Goal: Task Accomplishment & Management: Manage account settings

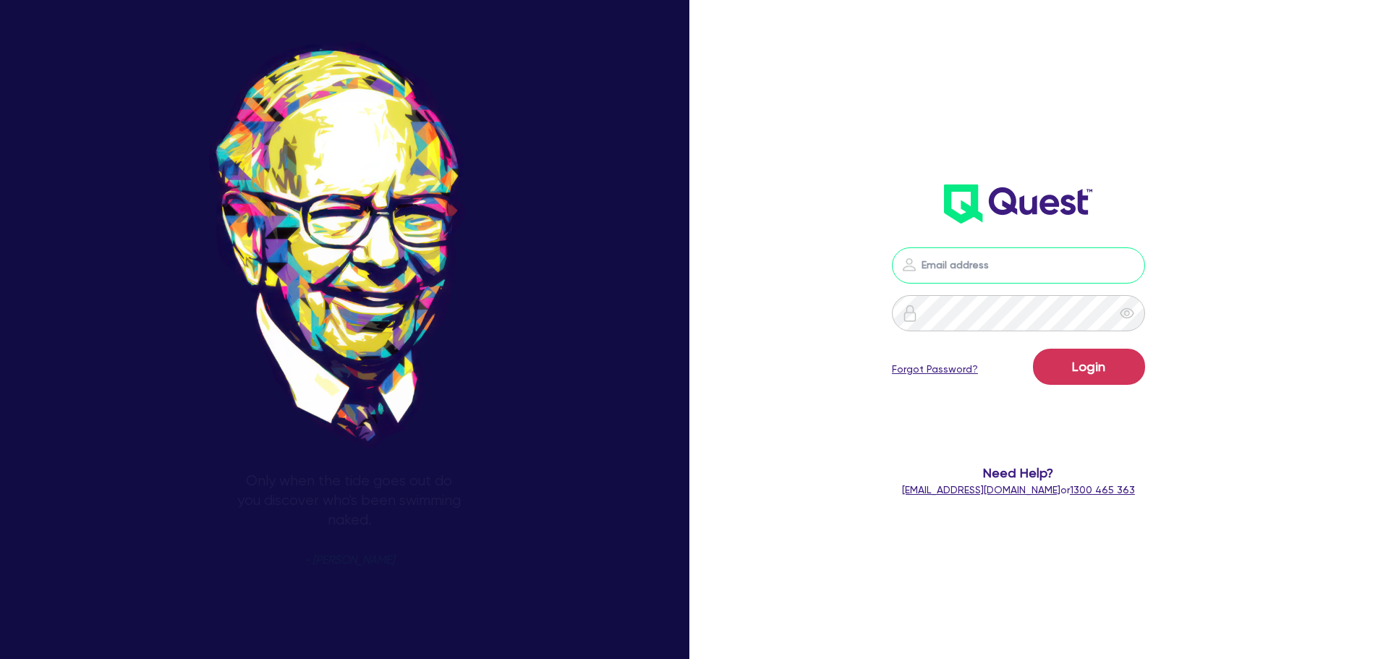
click at [993, 270] on input "email" at bounding box center [1018, 265] width 253 height 36
click at [981, 269] on input "email" at bounding box center [1018, 265] width 253 height 36
type input "corey@financeezi.com.au"
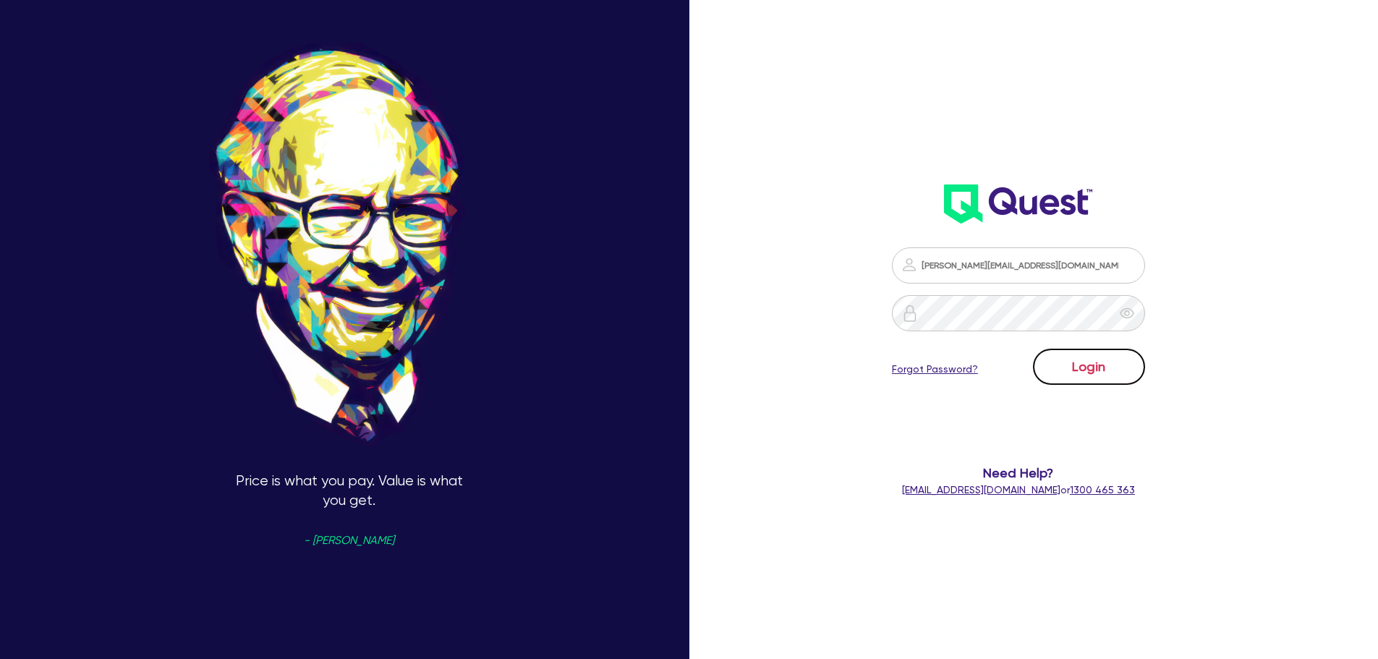
click at [1080, 376] on button "Login" at bounding box center [1089, 367] width 112 height 36
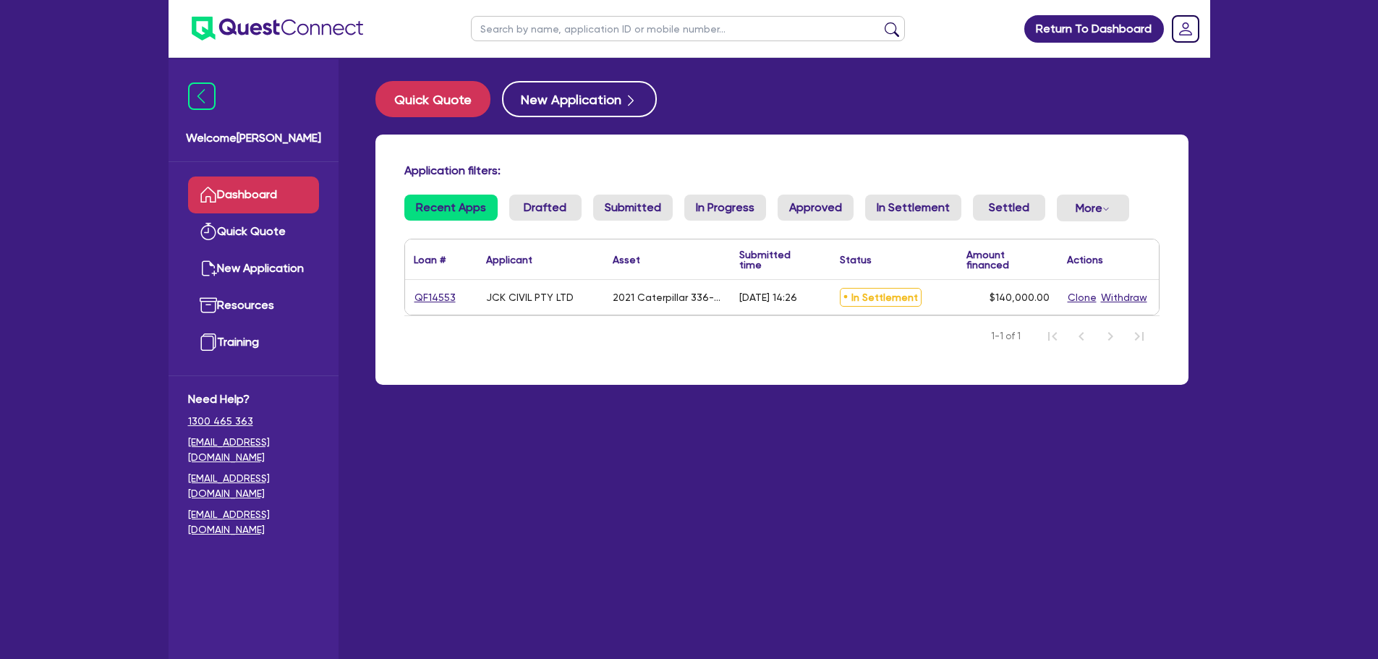
click at [257, 197] on link "Dashboard" at bounding box center [253, 195] width 131 height 37
click at [219, 196] on link "Dashboard" at bounding box center [253, 195] width 131 height 37
